Goal: Entertainment & Leisure: Consume media (video, audio)

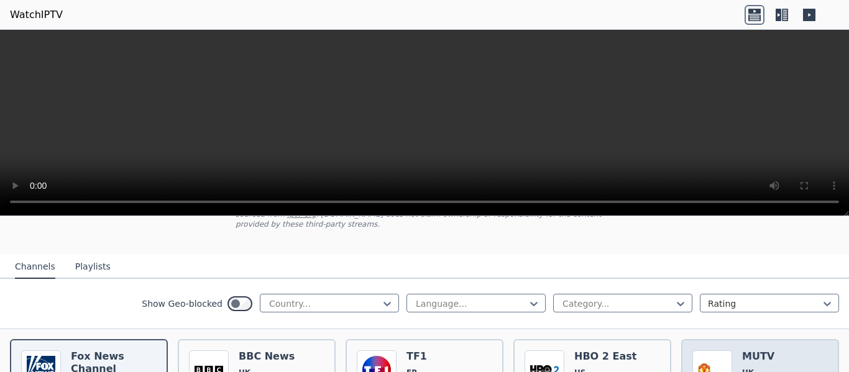
scroll to position [124, 0]
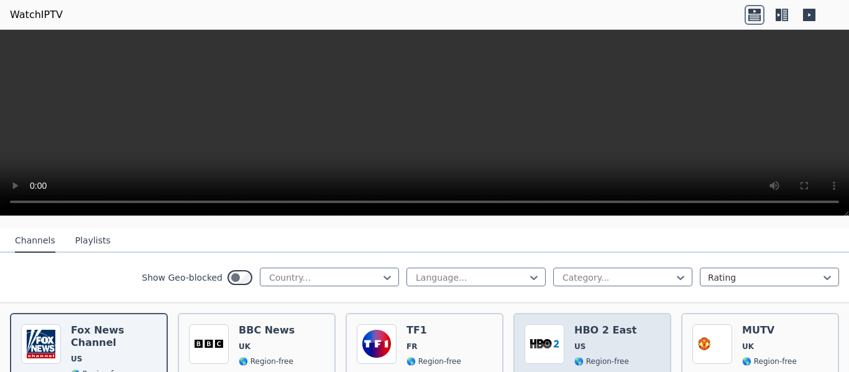
click at [606, 325] on h6 "HBO 2 East" at bounding box center [605, 331] width 62 height 12
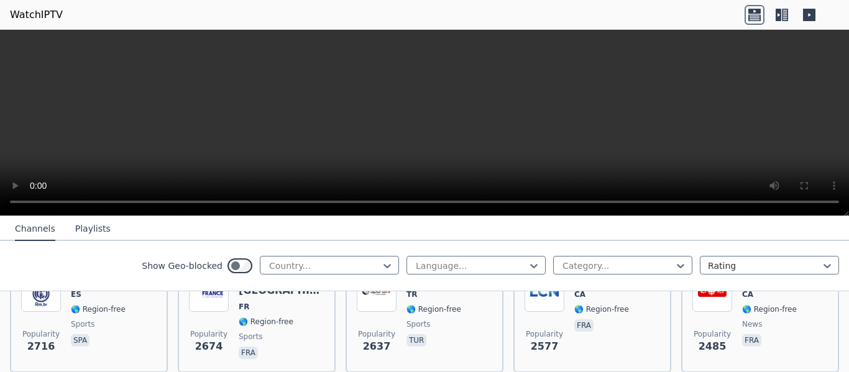
scroll to position [448, 0]
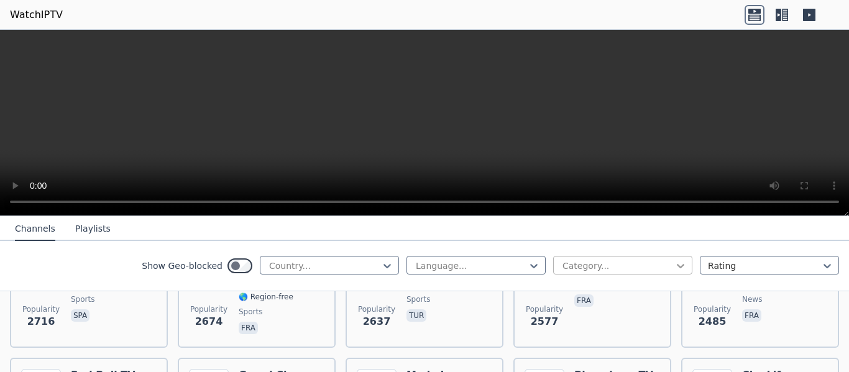
click at [677, 267] on icon at bounding box center [680, 266] width 7 height 4
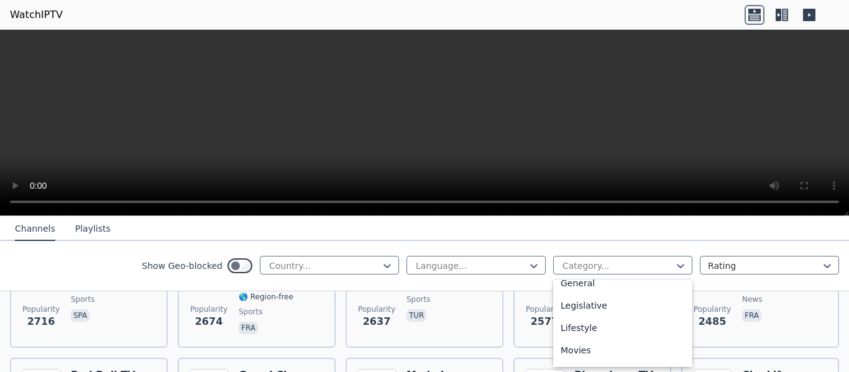
scroll to position [338, 0]
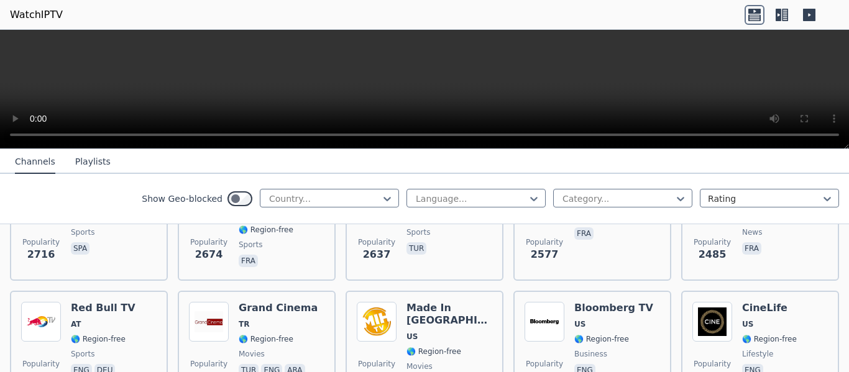
click at [784, 18] on icon at bounding box center [785, 15] width 6 height 12
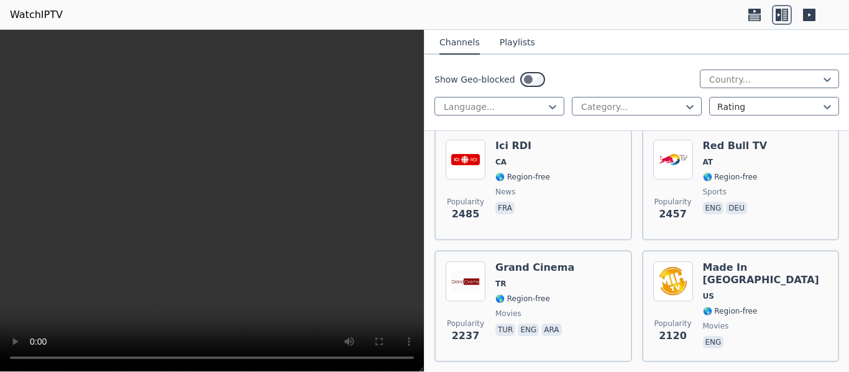
scroll to position [1007, 0]
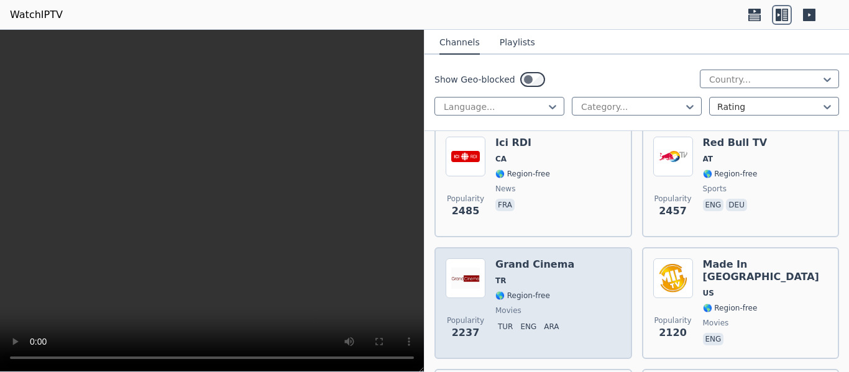
click at [523, 259] on h6 "Grand Cinema" at bounding box center [535, 265] width 79 height 12
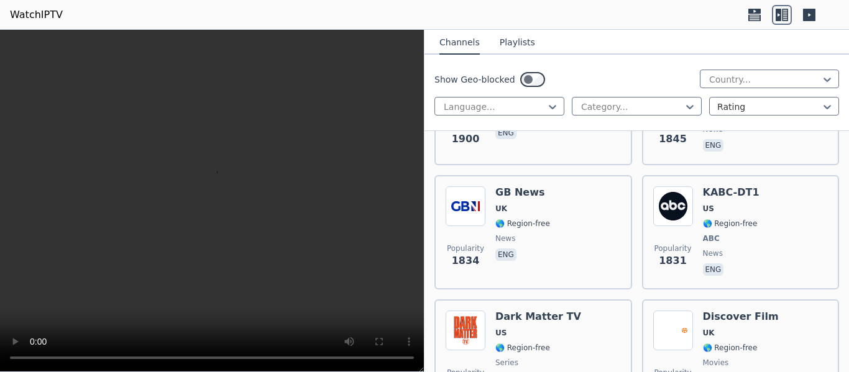
scroll to position [1629, 0]
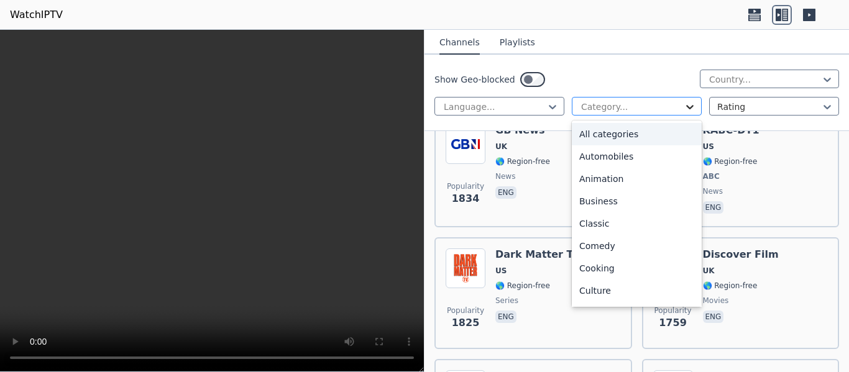
click at [685, 106] on icon at bounding box center [690, 107] width 12 height 12
click at [595, 219] on div "Classic" at bounding box center [637, 224] width 130 height 22
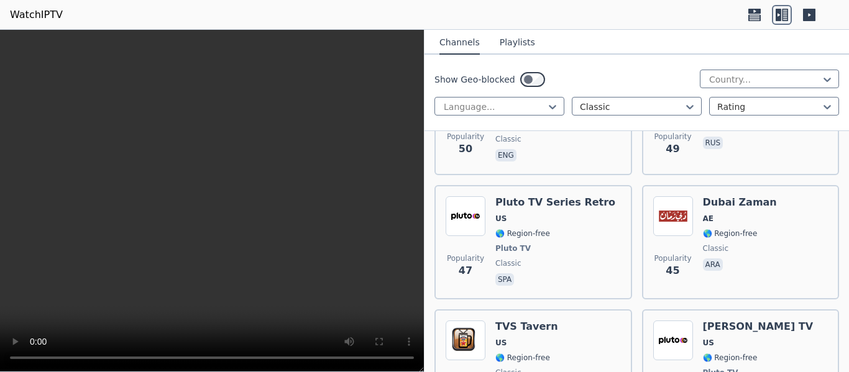
scroll to position [1865, 0]
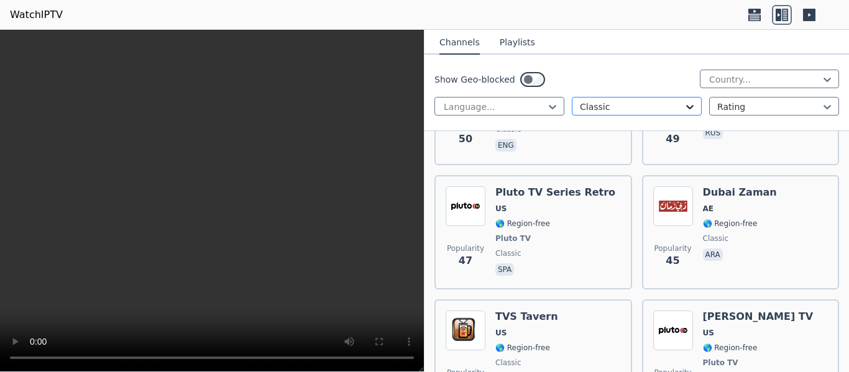
click at [686, 106] on icon at bounding box center [689, 107] width 7 height 4
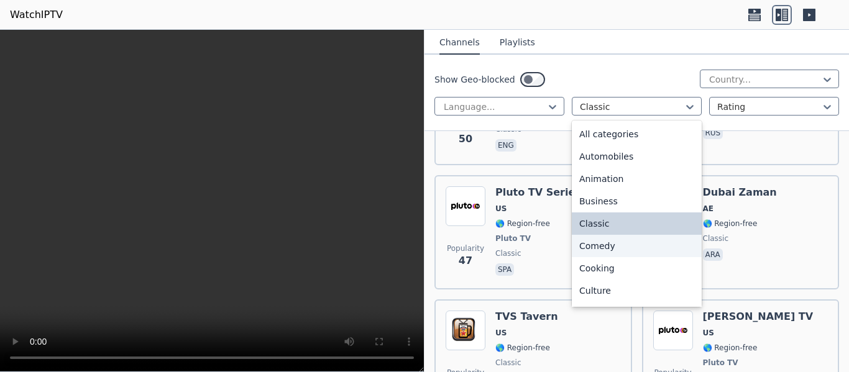
click at [606, 246] on div "Comedy" at bounding box center [637, 246] width 130 height 22
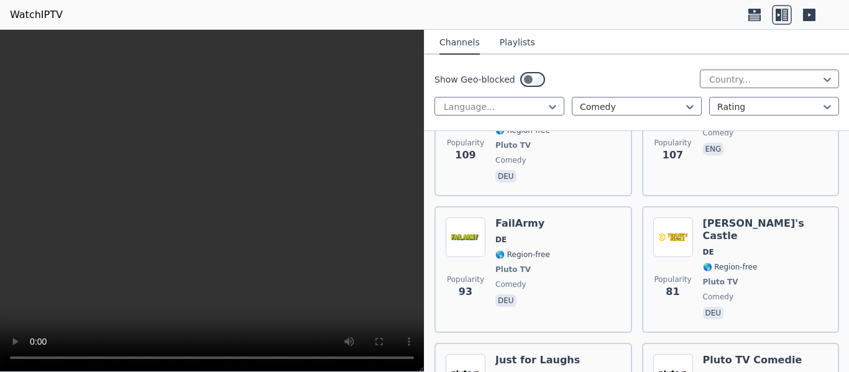
scroll to position [1243, 0]
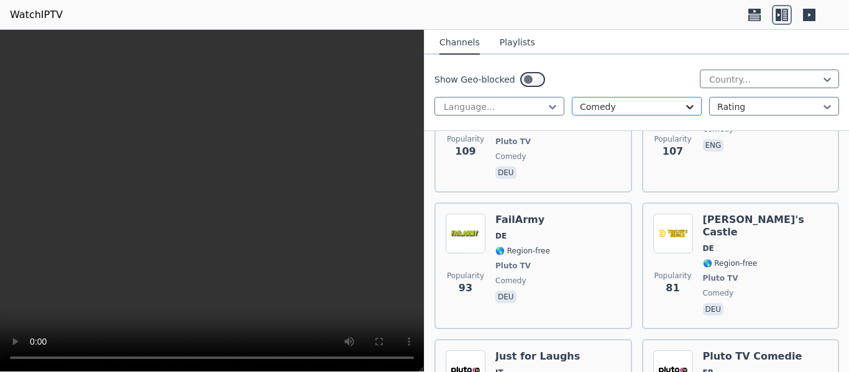
click at [687, 108] on icon at bounding box center [690, 107] width 12 height 12
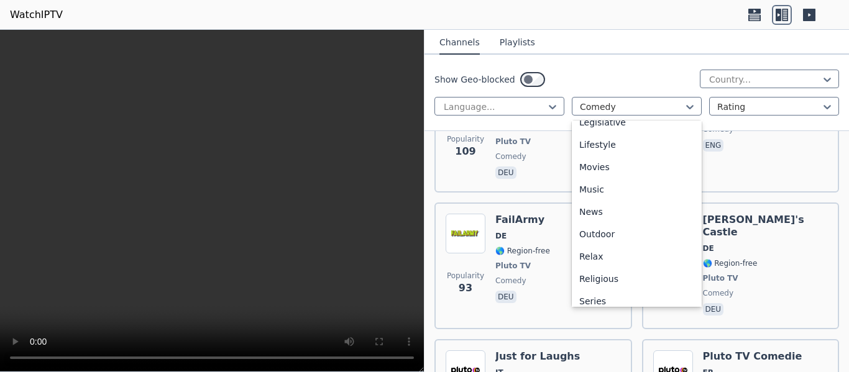
scroll to position [300, 0]
click at [635, 171] on div "Movies" at bounding box center [637, 170] width 130 height 22
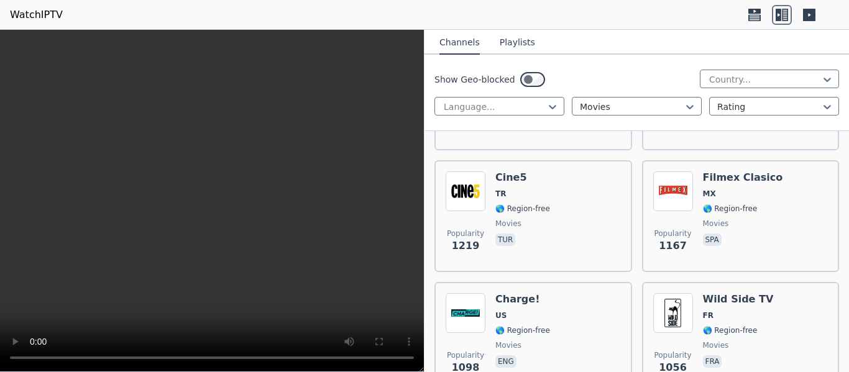
scroll to position [751, 0]
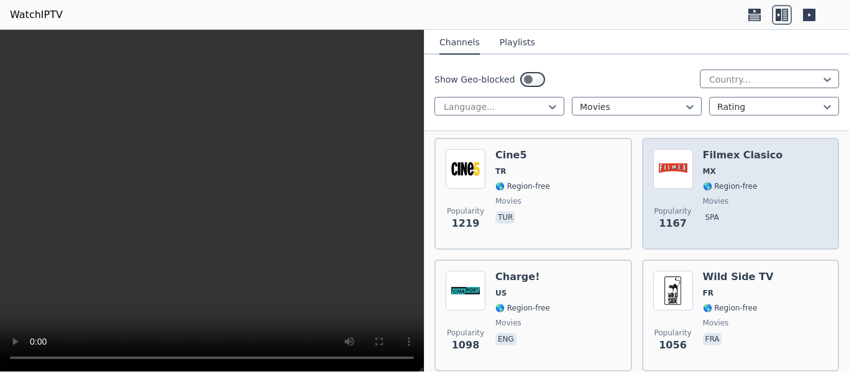
click at [753, 150] on h6 "Filmex Clasico" at bounding box center [743, 155] width 80 height 12
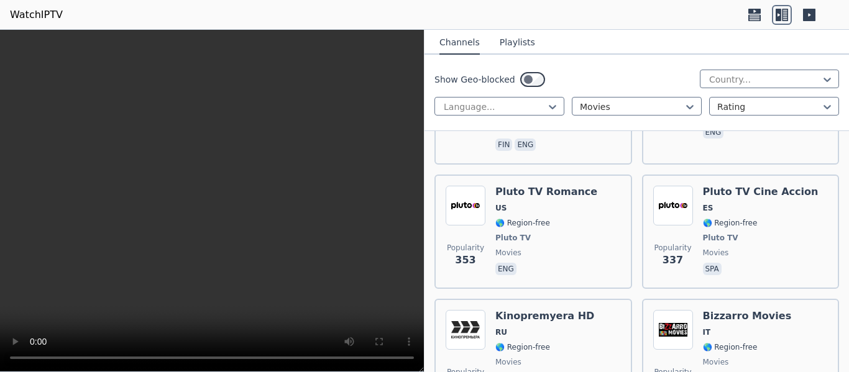
scroll to position [2554, 0]
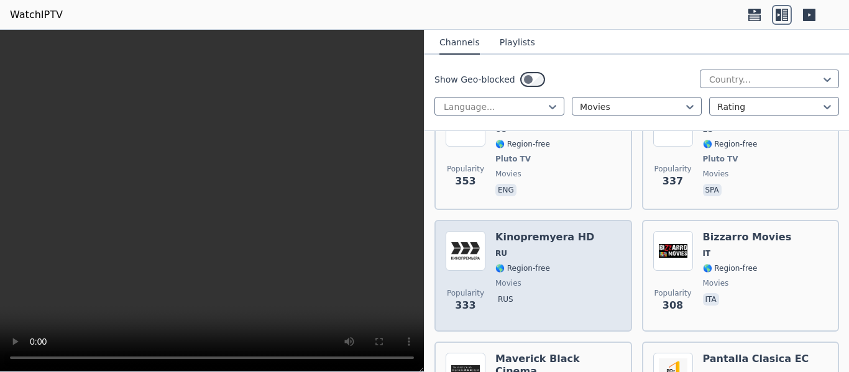
click at [545, 231] on div "Kinopremyera HD RU 🌎 Region-free movies rus" at bounding box center [545, 276] width 99 height 90
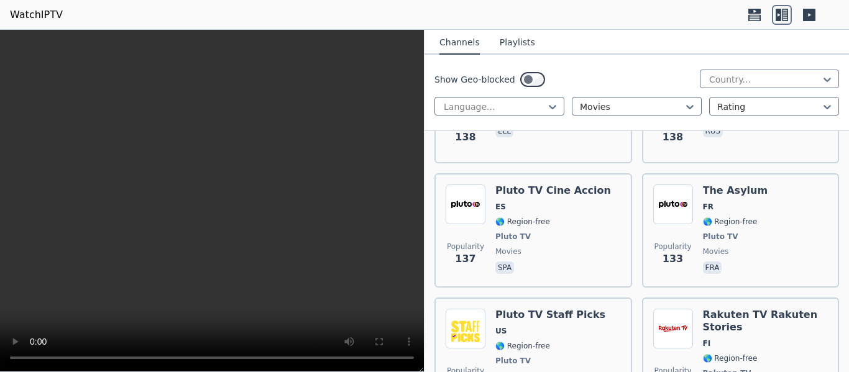
scroll to position [5336, 0]
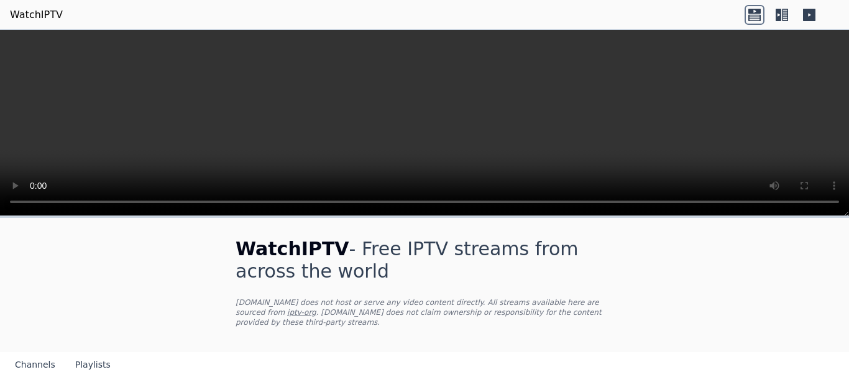
click at [471, 121] on video at bounding box center [424, 123] width 849 height 187
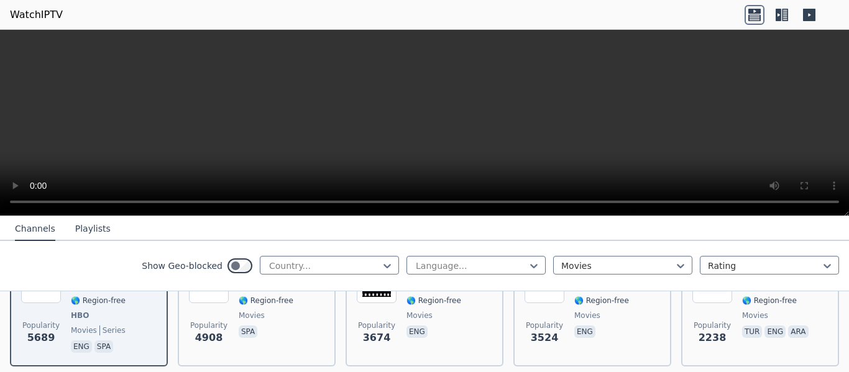
scroll to position [249, 0]
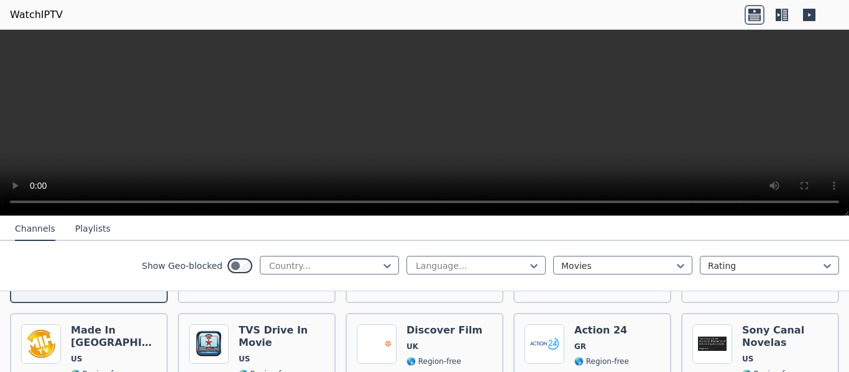
click at [778, 8] on icon at bounding box center [782, 15] width 20 height 20
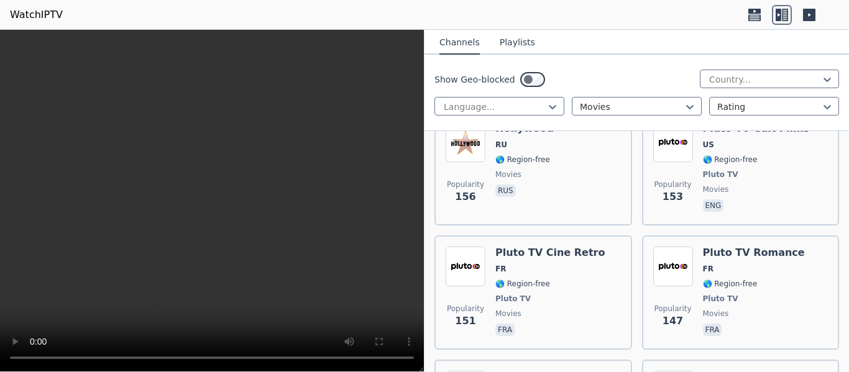
scroll to position [4601, 0]
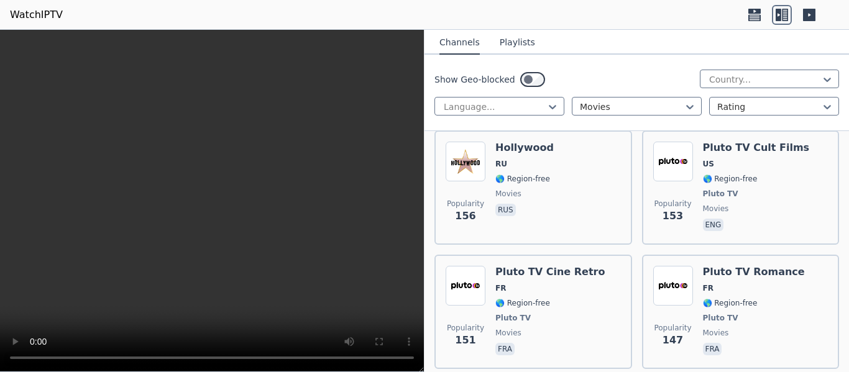
click at [198, 198] on video at bounding box center [212, 201] width 424 height 343
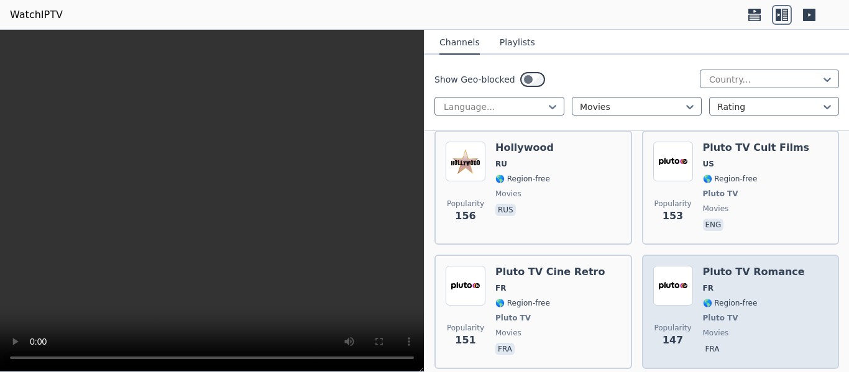
click at [768, 266] on h6 "Pluto TV Romance" at bounding box center [754, 272] width 102 height 12
